Goal: Task Accomplishment & Management: Manage account settings

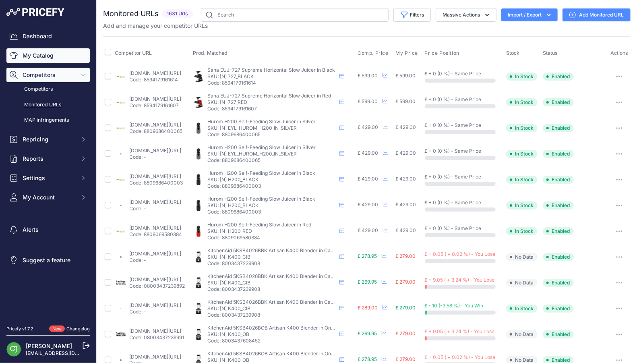
click at [39, 55] on link "My Catalog" at bounding box center [47, 55] width 83 height 14
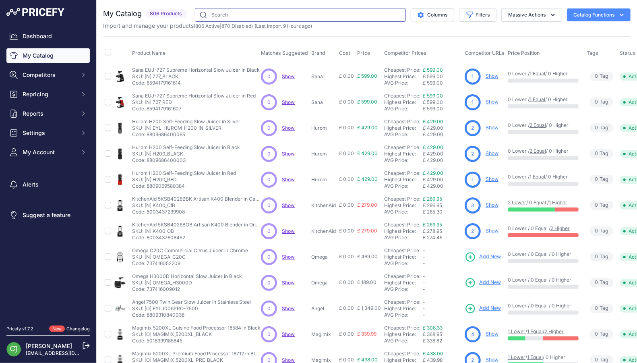
click at [229, 16] on input "text" at bounding box center [300, 15] width 211 height 14
type input "beast"
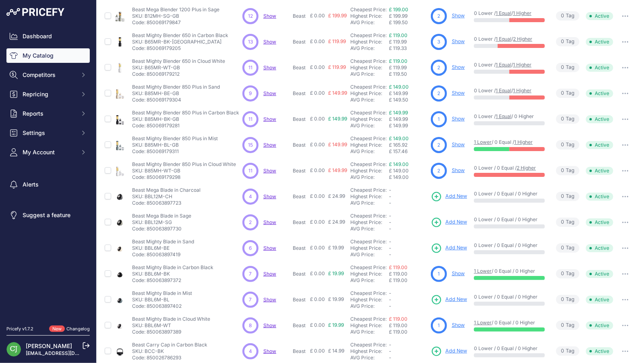
scroll to position [126, 0]
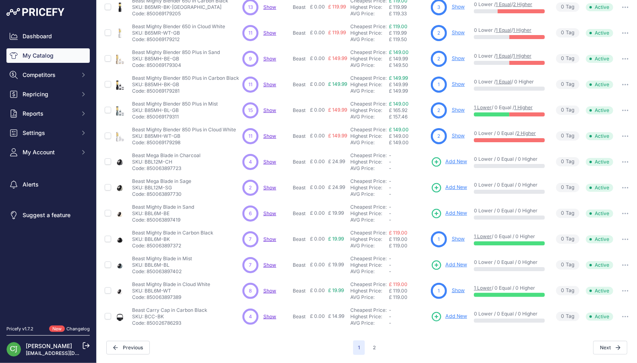
drag, startPoint x: 209, startPoint y: 153, endPoint x: 115, endPoint y: 148, distance: 94.7
click at [115, 149] on tr "Beast Mega Blade in Charcoal" at bounding box center [369, 162] width 532 height 26
drag, startPoint x: 204, startPoint y: 163, endPoint x: 200, endPoint y: 157, distance: 7.7
click at [204, 163] on div "Beast Mega Blade in Charcoal Beast Mega Blade in Charcoal SKU: BBL12M-CH Code: …" at bounding box center [185, 161] width 107 height 19
drag, startPoint x: 202, startPoint y: 150, endPoint x: 134, endPoint y: 150, distance: 67.2
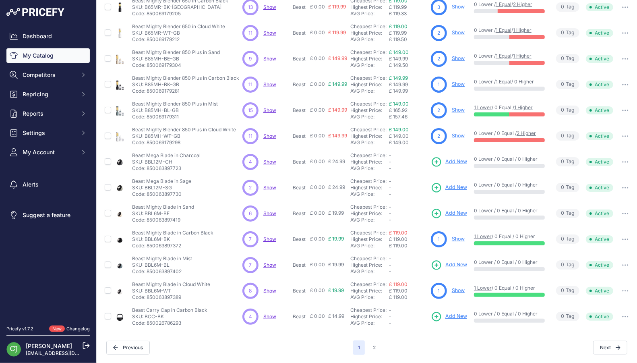
click at [131, 151] on td "Beast Mega Blade in Charcoal Beast Mega Blade in Charcoal SKU: BBL12M-CH Code: …" at bounding box center [185, 162] width 110 height 26
copy p "Beast Mega Blade in Charcoal"
